Goal: Transaction & Acquisition: Purchase product/service

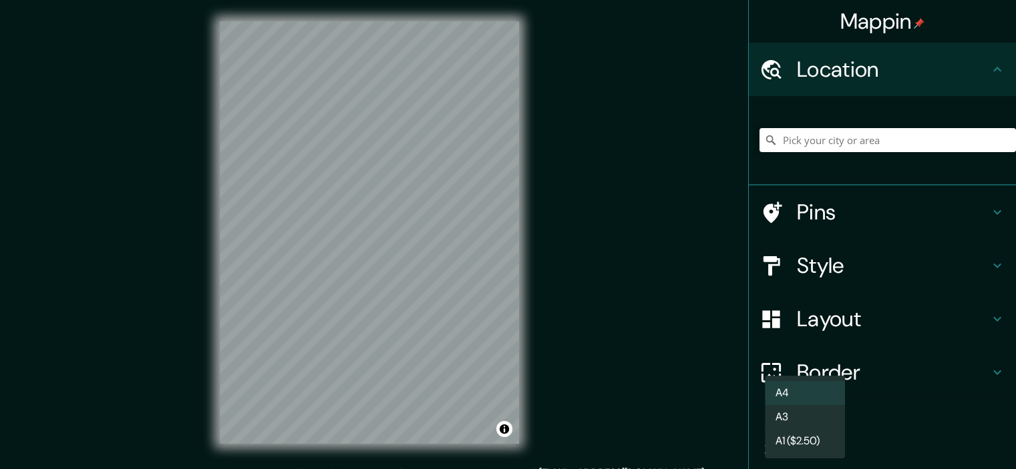
click at [826, 441] on body "Mappin Location Pins Style Layout Border Choose a border. Hint : you can make l…" at bounding box center [508, 234] width 1016 height 469
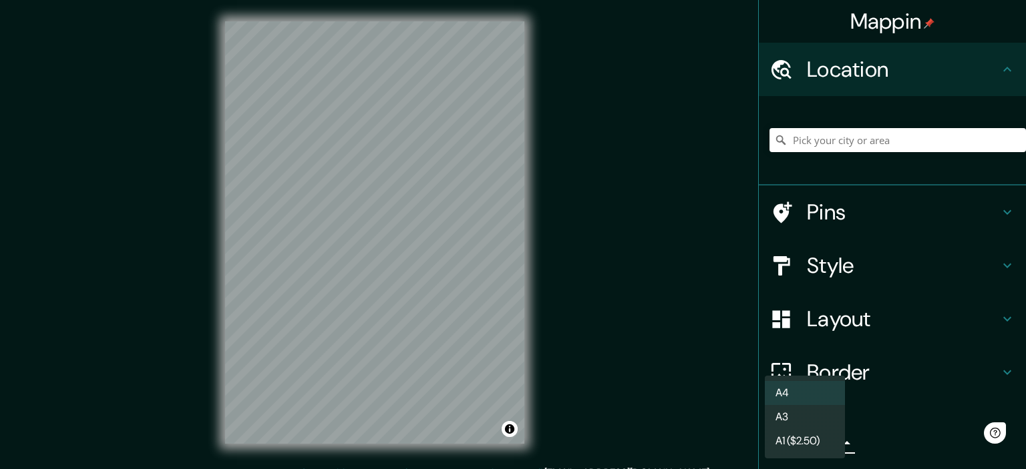
drag, startPoint x: 1023, startPoint y: 290, endPoint x: 1023, endPoint y: 309, distance: 18.7
click at [1015, 309] on div at bounding box center [513, 234] width 1026 height 469
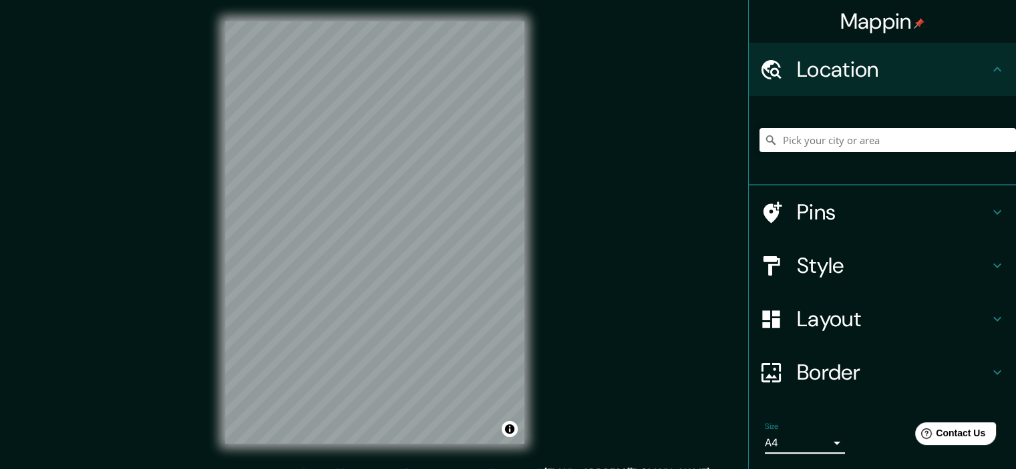
click at [816, 447] on body "Mappin Location Pins Style Layout Border Choose a border. Hint : you can make l…" at bounding box center [508, 234] width 1016 height 469
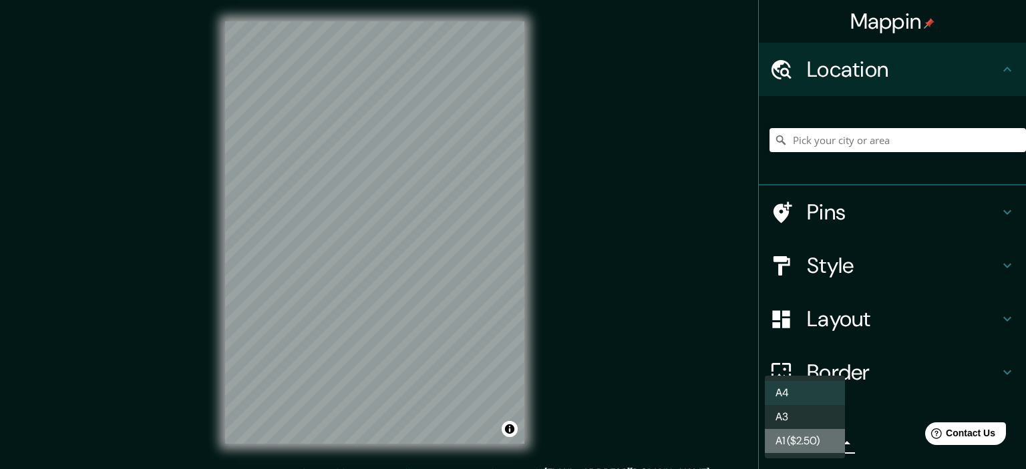
click at [812, 439] on li "A1 ($2.50)" at bounding box center [805, 441] width 80 height 24
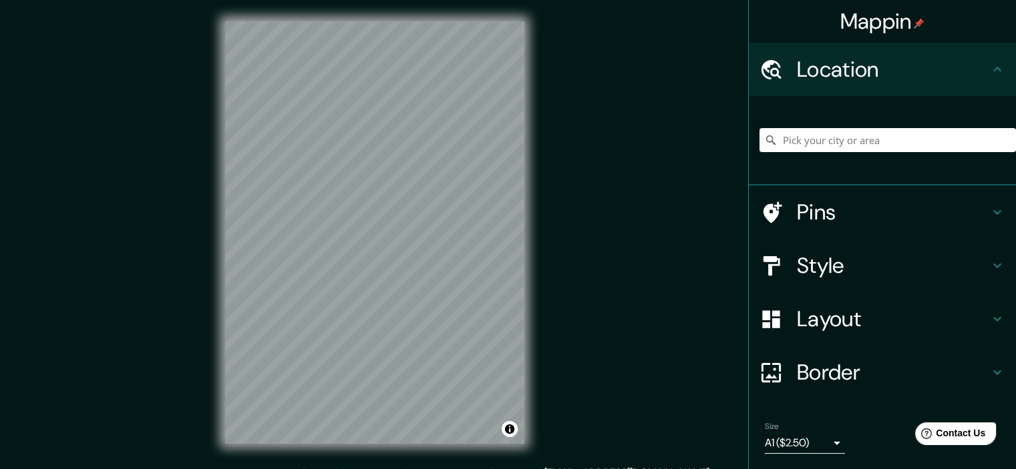
click at [862, 328] on h4 "Layout" at bounding box center [893, 319] width 192 height 27
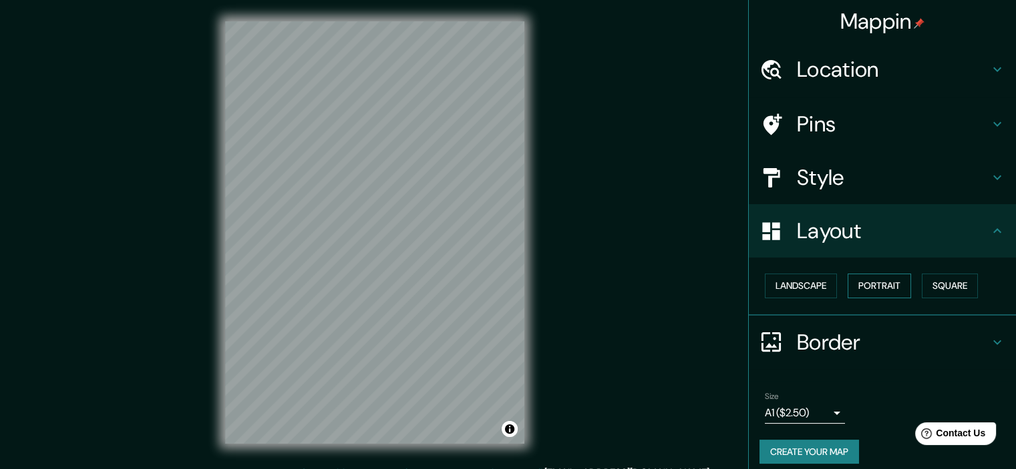
click at [871, 287] on button "Portrait" at bounding box center [878, 286] width 63 height 25
click at [791, 280] on button "Landscape" at bounding box center [801, 286] width 72 height 25
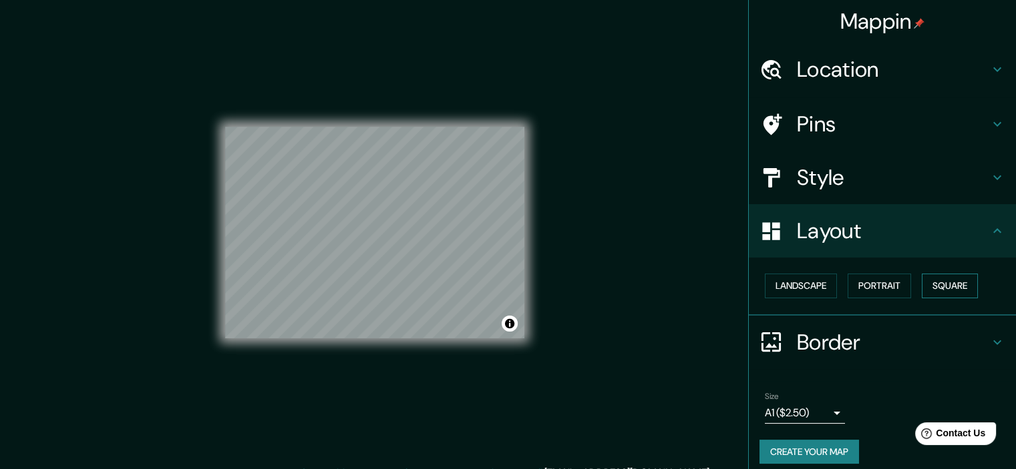
click at [936, 276] on button "Square" at bounding box center [949, 286] width 56 height 25
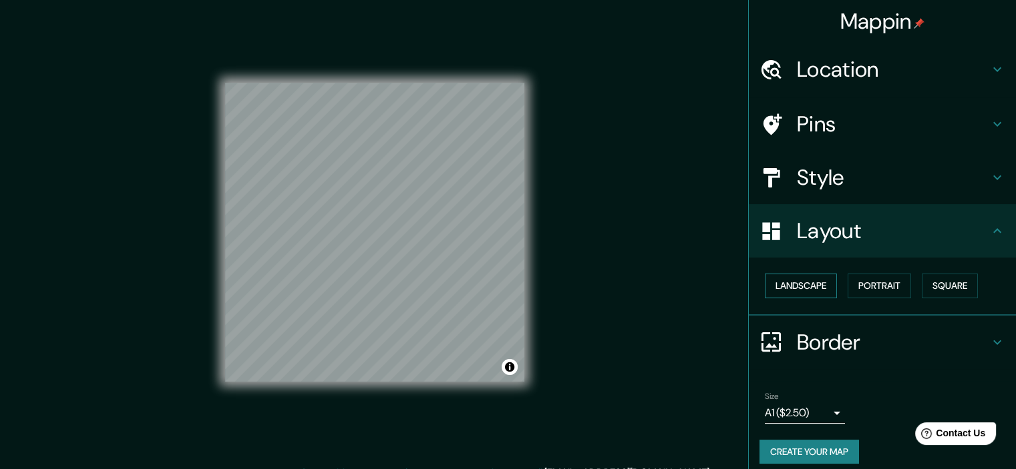
click at [806, 286] on button "Landscape" at bounding box center [801, 286] width 72 height 25
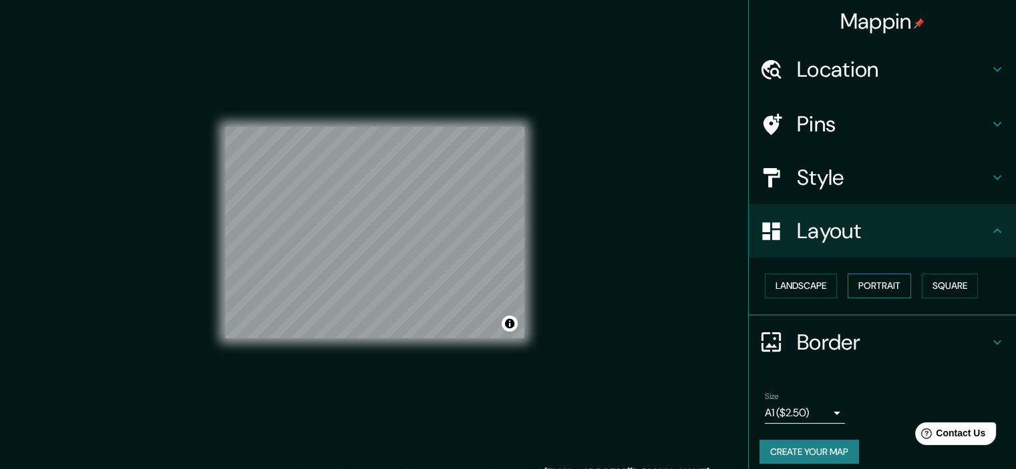
click at [882, 284] on button "Portrait" at bounding box center [878, 286] width 63 height 25
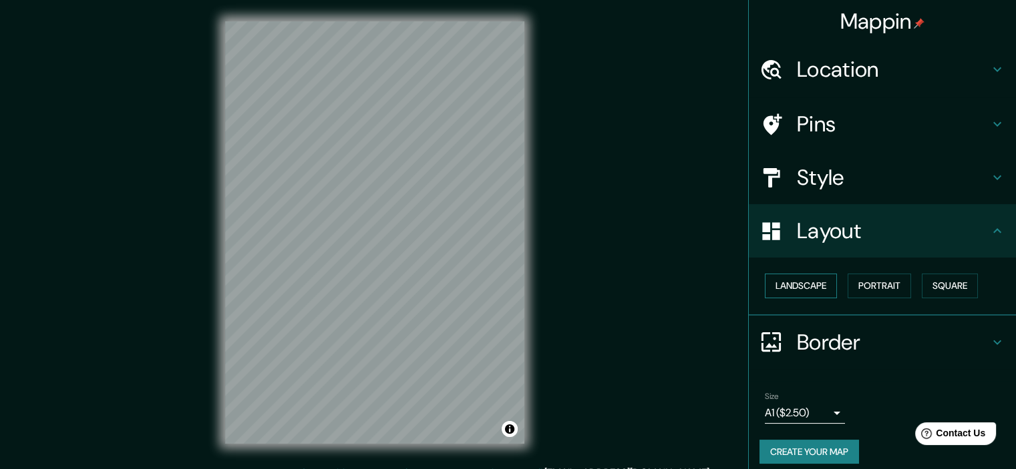
click at [820, 282] on button "Landscape" at bounding box center [801, 286] width 72 height 25
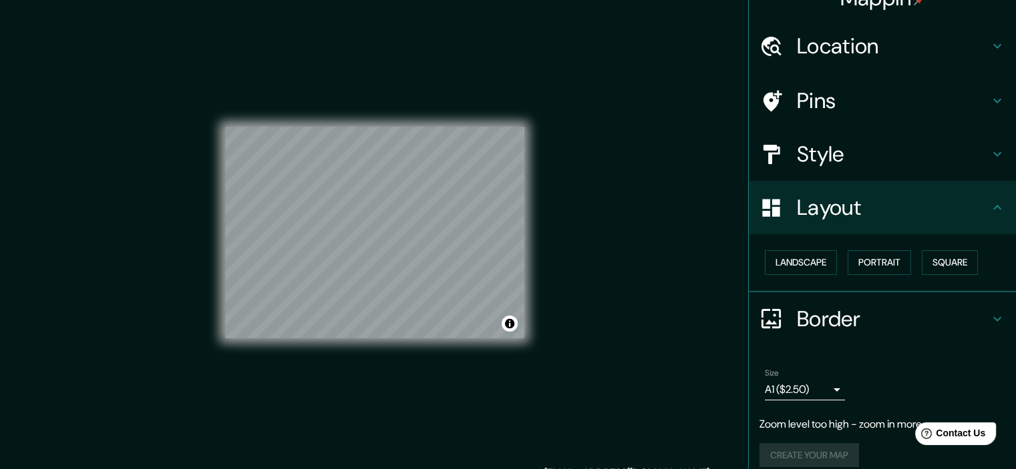
scroll to position [36, 0]
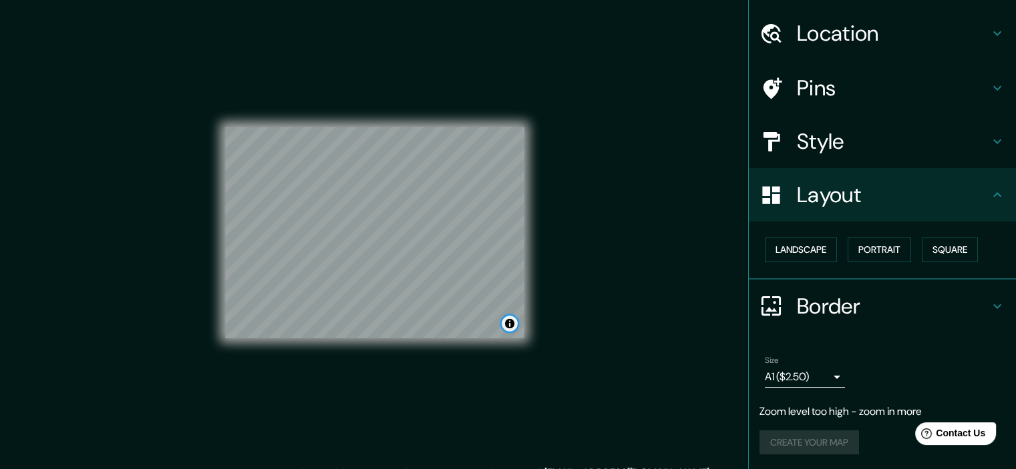
click at [510, 329] on button "Toggle attribution" at bounding box center [509, 324] width 16 height 16
click at [505, 325] on button "Toggle attribution" at bounding box center [509, 324] width 16 height 16
click at [463, 322] on link "Improve this map" at bounding box center [465, 323] width 66 height 9
click at [857, 140] on h4 "Style" at bounding box center [893, 141] width 192 height 27
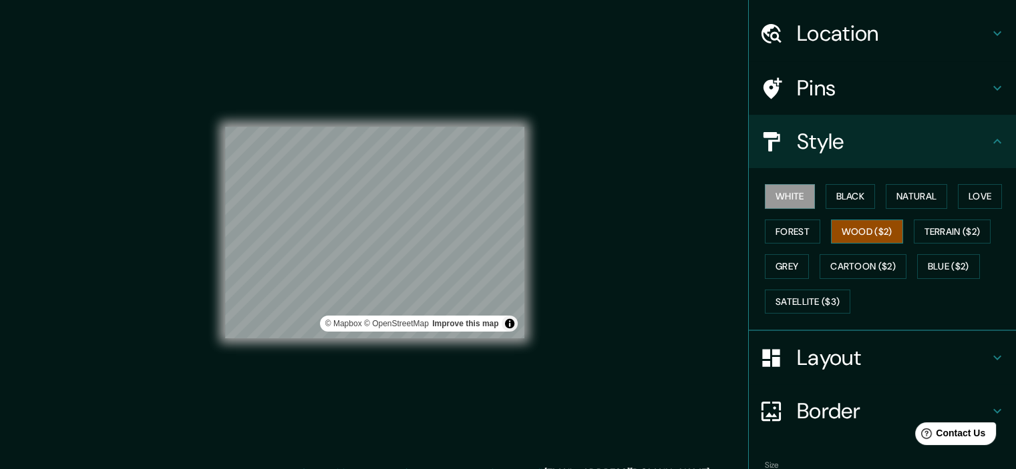
click at [849, 231] on button "Wood ($2)" at bounding box center [867, 232] width 72 height 25
click at [833, 201] on button "Black" at bounding box center [850, 196] width 50 height 25
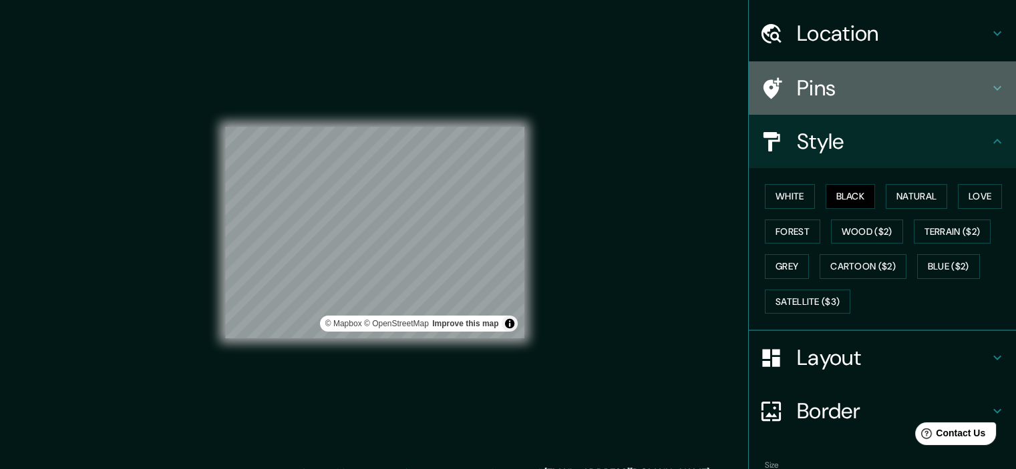
click at [832, 82] on h4 "Pins" at bounding box center [893, 88] width 192 height 27
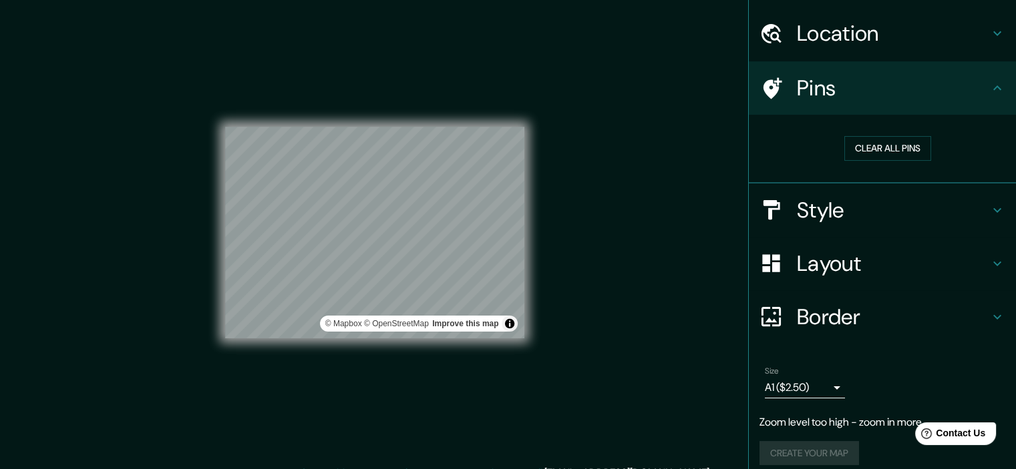
click at [820, 205] on h4 "Style" at bounding box center [893, 210] width 192 height 27
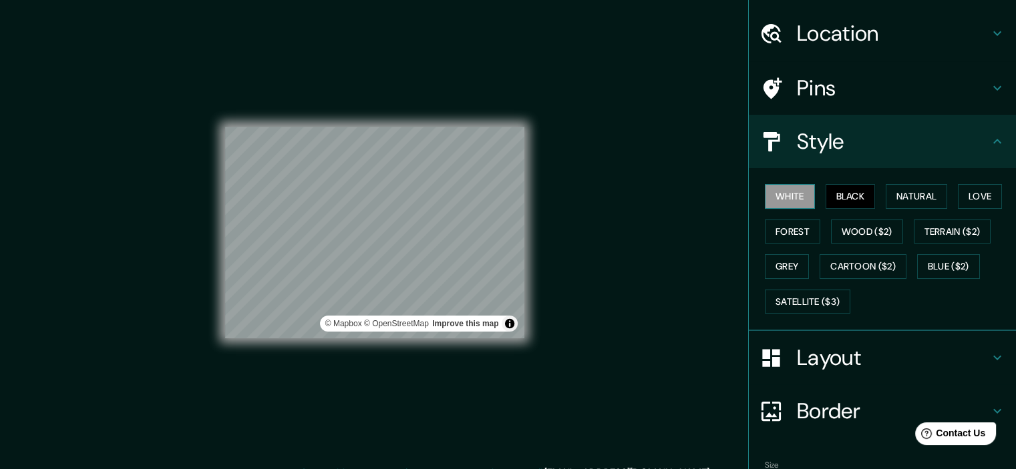
click at [780, 189] on button "White" at bounding box center [790, 196] width 50 height 25
click at [802, 99] on h4 "Pins" at bounding box center [893, 88] width 192 height 27
